Goal: Task Accomplishment & Management: Manage account settings

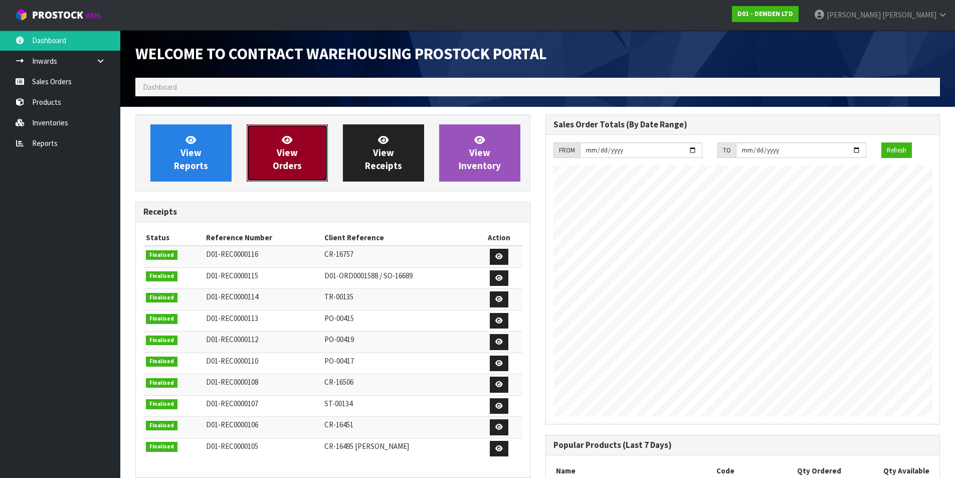
scroll to position [475, 410]
click at [286, 162] on span "View Orders" at bounding box center [287, 153] width 29 height 38
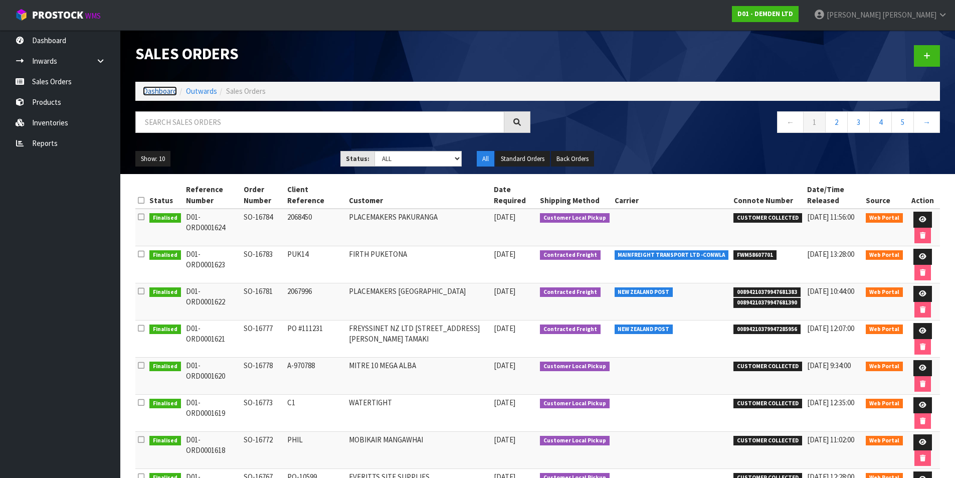
click at [160, 89] on link "Dashboard" at bounding box center [160, 91] width 34 height 10
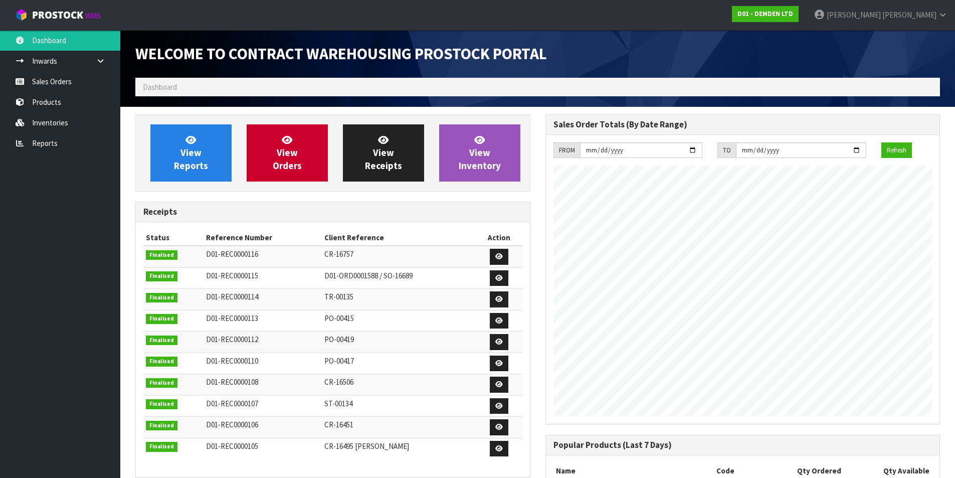
scroll to position [475, 410]
click at [934, 12] on span "[PERSON_NAME]" at bounding box center [910, 15] width 54 height 10
click at [913, 42] on link "Logout" at bounding box center [915, 40] width 79 height 14
